Goal: Navigation & Orientation: Find specific page/section

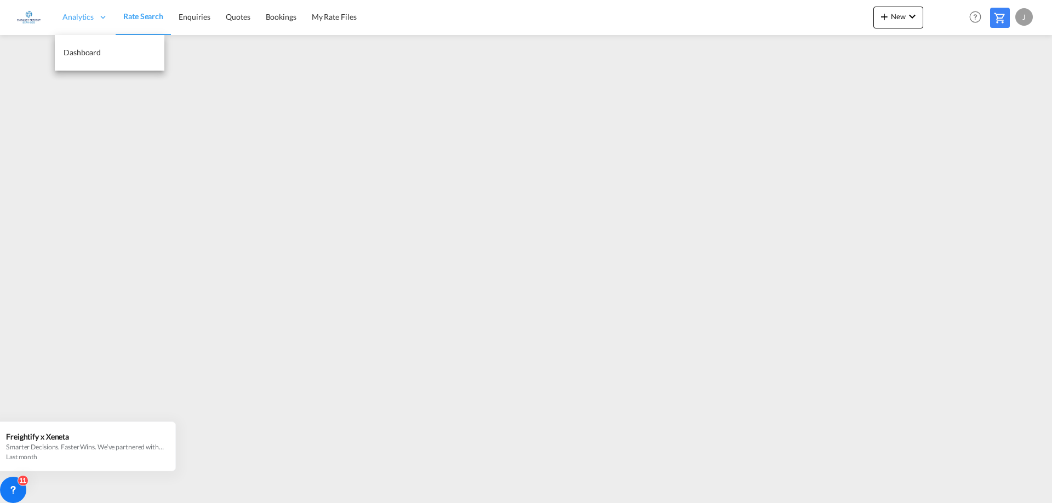
click at [80, 11] on div "Analytics" at bounding box center [85, 17] width 61 height 36
click at [72, 59] on link "Dashboard" at bounding box center [110, 53] width 110 height 36
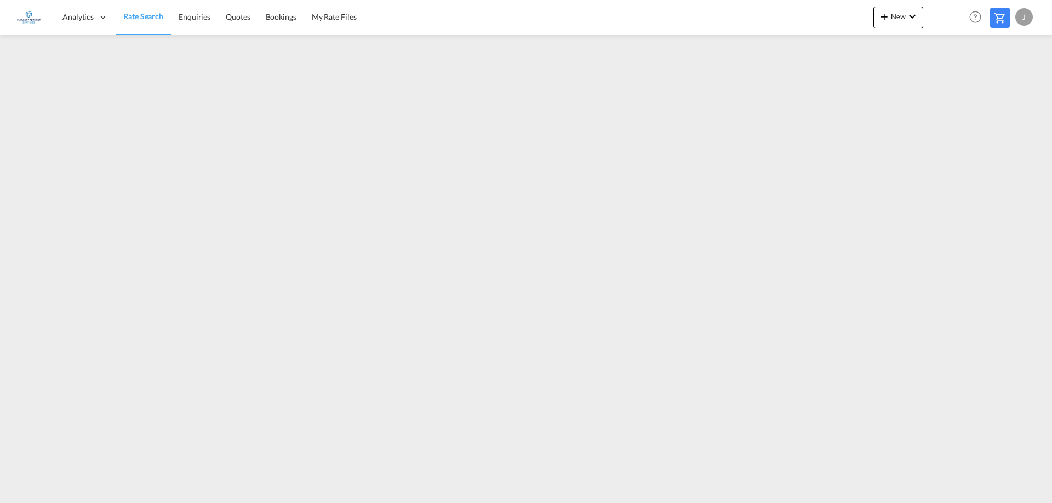
click at [129, 12] on span "Rate Search" at bounding box center [143, 16] width 40 height 9
click at [87, 16] on span "Analytics" at bounding box center [77, 17] width 31 height 11
click at [192, 17] on span "Enquiries" at bounding box center [195, 16] width 32 height 9
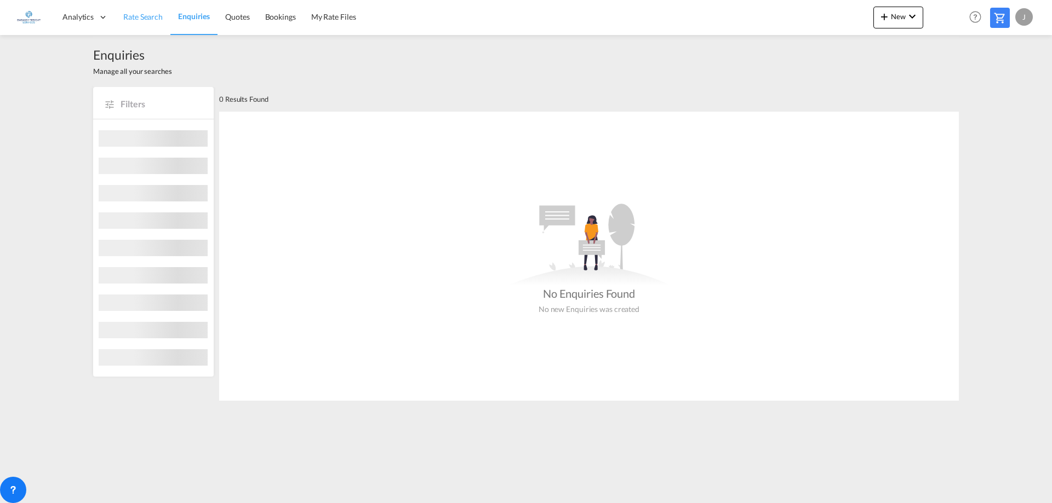
click at [135, 13] on span "Rate Search" at bounding box center [142, 16] width 39 height 9
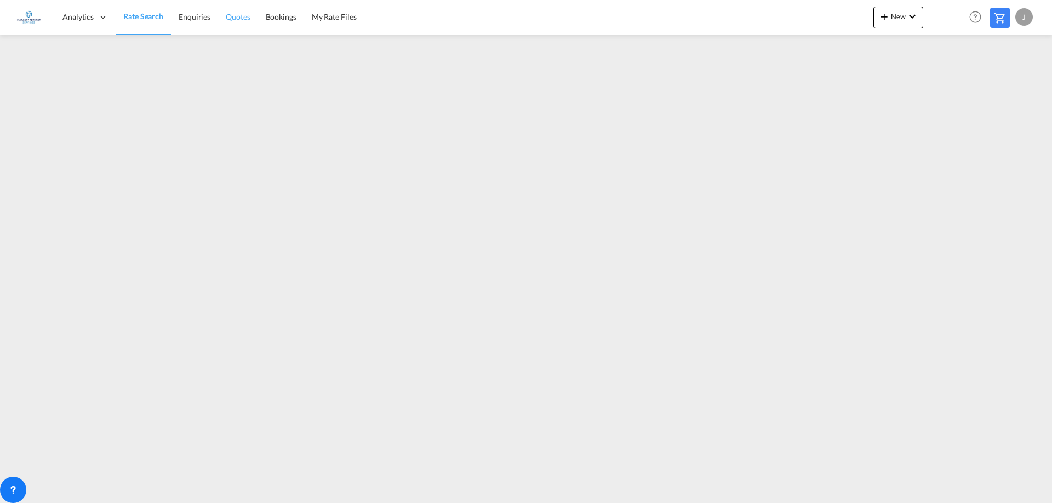
click at [239, 15] on span "Quotes" at bounding box center [238, 16] width 24 height 9
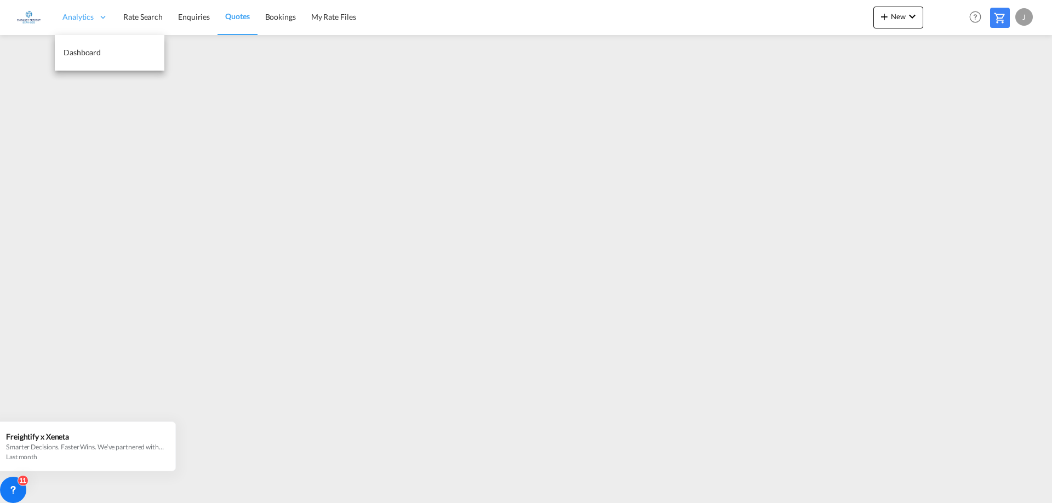
click at [76, 19] on span "Analytics" at bounding box center [77, 17] width 31 height 11
click at [329, 15] on span "My Rate Files" at bounding box center [333, 16] width 45 height 9
click at [284, 17] on span "Bookings" at bounding box center [280, 16] width 31 height 9
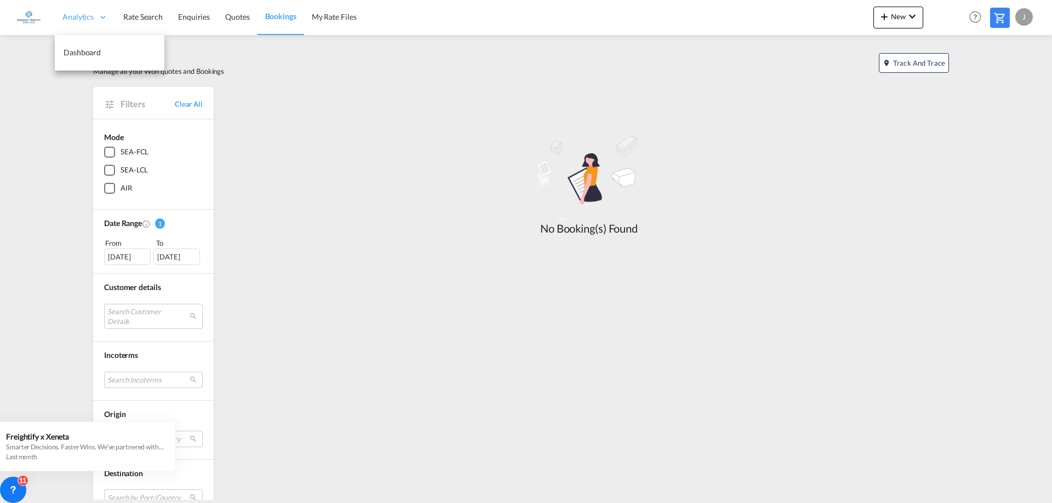
click at [62, 15] on div "Analytics" at bounding box center [85, 17] width 61 height 36
